Goal: Find specific page/section: Find specific page/section

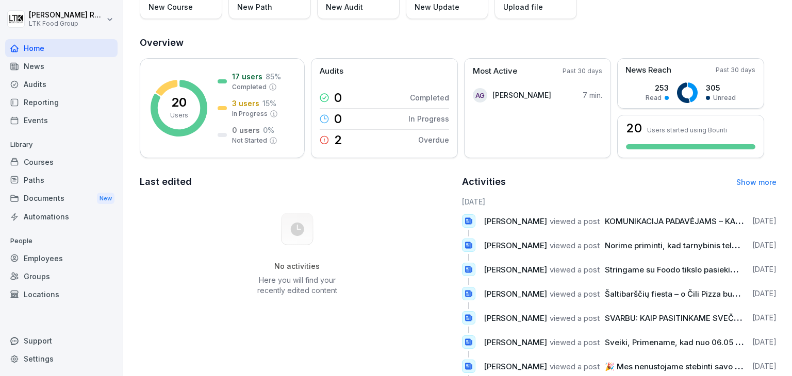
scroll to position [151, 0]
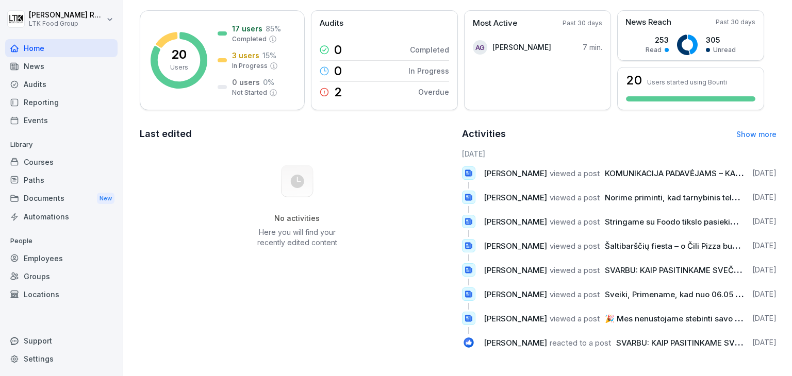
click at [47, 161] on div "Courses" at bounding box center [61, 162] width 112 height 18
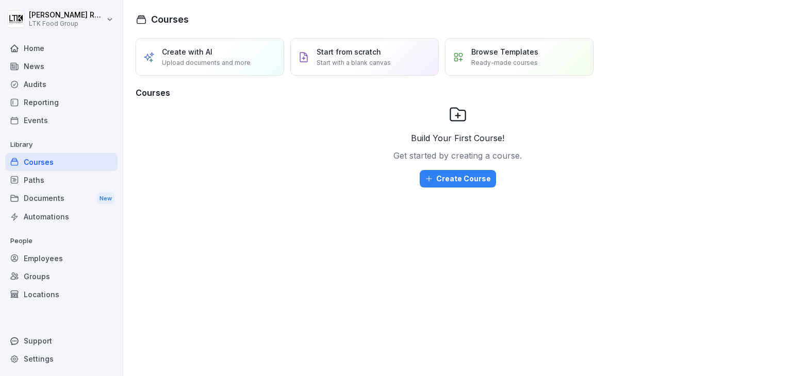
click at [52, 258] on div "Employees" at bounding box center [61, 259] width 112 height 18
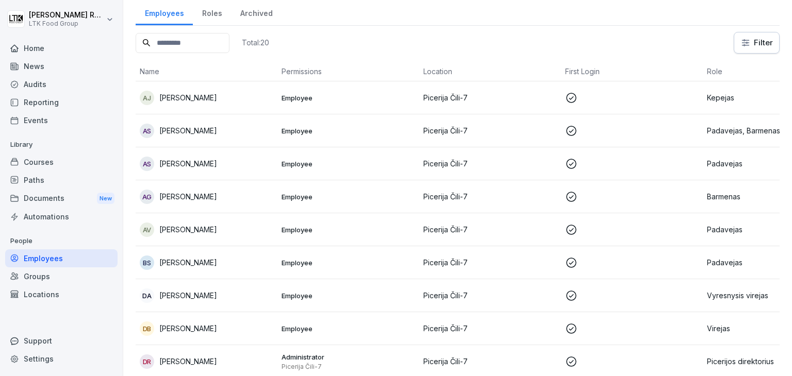
scroll to position [52, 0]
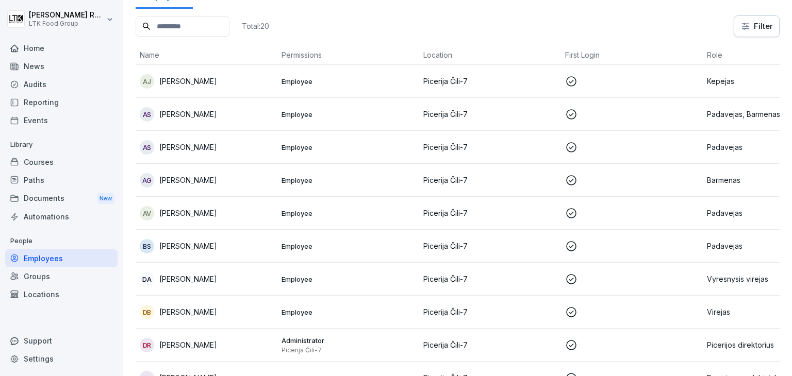
click at [293, 145] on p "Employee" at bounding box center [349, 147] width 134 height 9
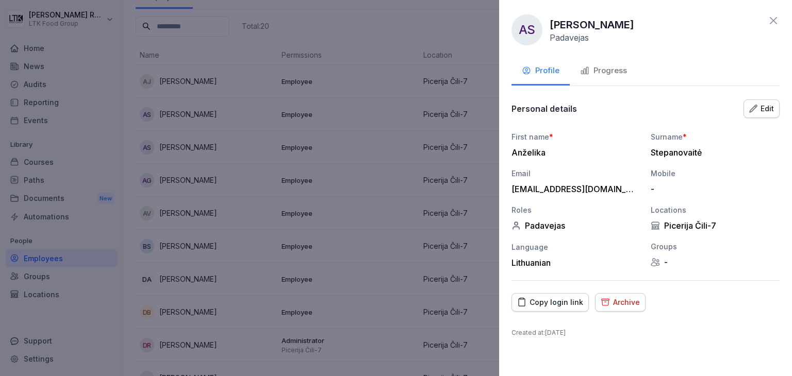
click at [770, 21] on icon at bounding box center [773, 20] width 12 height 12
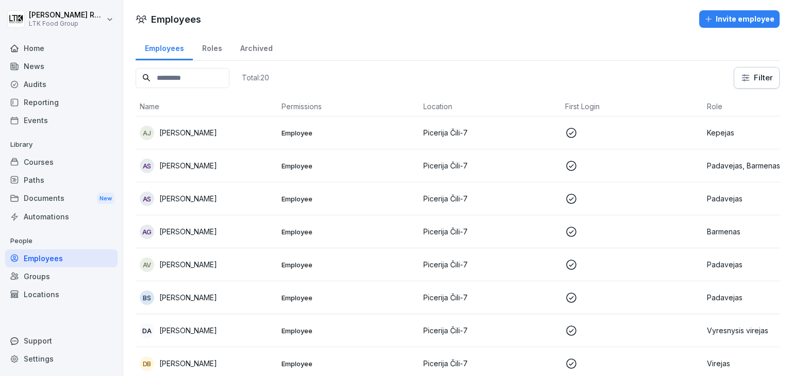
scroll to position [0, 0]
